Goal: Transaction & Acquisition: Purchase product/service

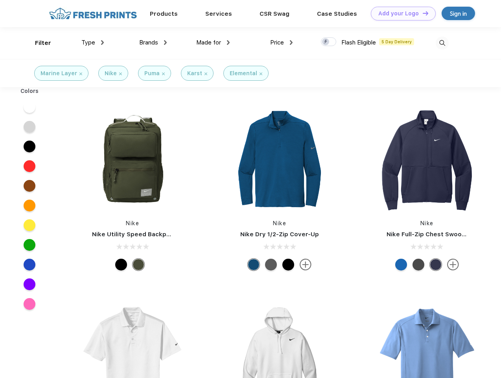
scroll to position [0, 0]
click at [401, 13] on link "Add your Logo Design Tool" at bounding box center [403, 14] width 65 height 14
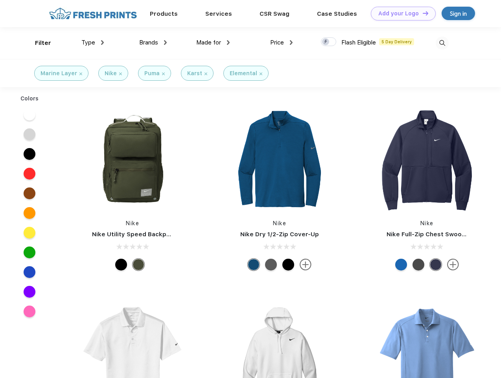
click at [0, 0] on div "Design Tool" at bounding box center [0, 0] width 0 height 0
click at [422, 13] on link "Add your Logo Design Tool" at bounding box center [403, 14] width 65 height 14
click at [38, 43] on div "Filter" at bounding box center [43, 43] width 16 height 9
click at [93, 42] on span "Type" at bounding box center [88, 42] width 14 height 7
click at [153, 42] on span "Brands" at bounding box center [148, 42] width 19 height 7
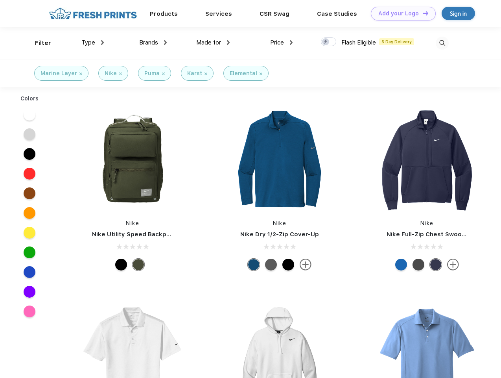
click at [213, 42] on span "Made for" at bounding box center [208, 42] width 25 height 7
click at [282, 42] on span "Price" at bounding box center [277, 42] width 14 height 7
click at [329, 42] on div at bounding box center [328, 41] width 15 height 9
click at [326, 42] on input "checkbox" at bounding box center [323, 39] width 5 height 5
click at [442, 43] on img at bounding box center [442, 43] width 13 height 13
